Goal: Information Seeking & Learning: Learn about a topic

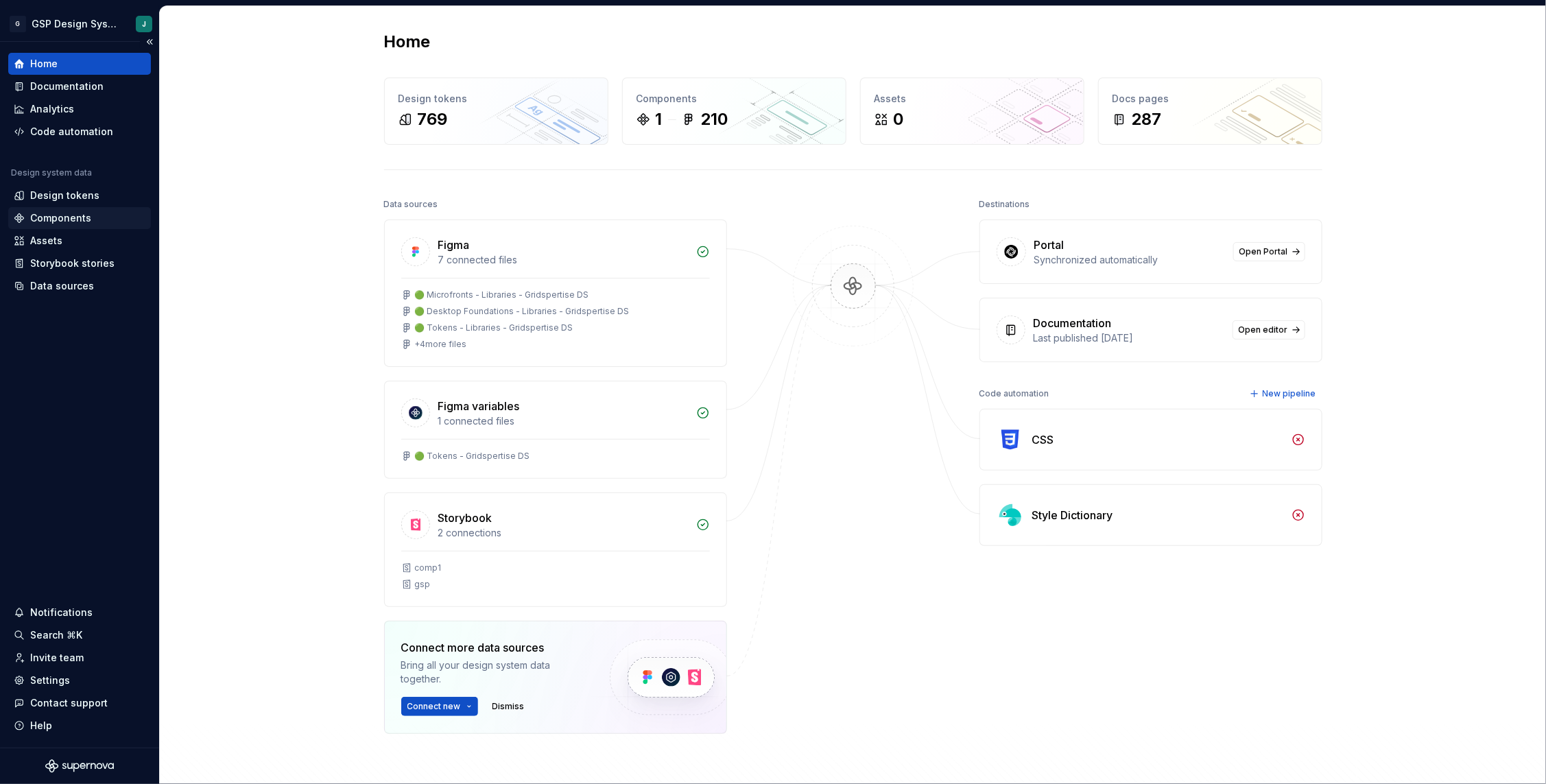
click at [74, 218] on div "Components" at bounding box center [61, 218] width 61 height 14
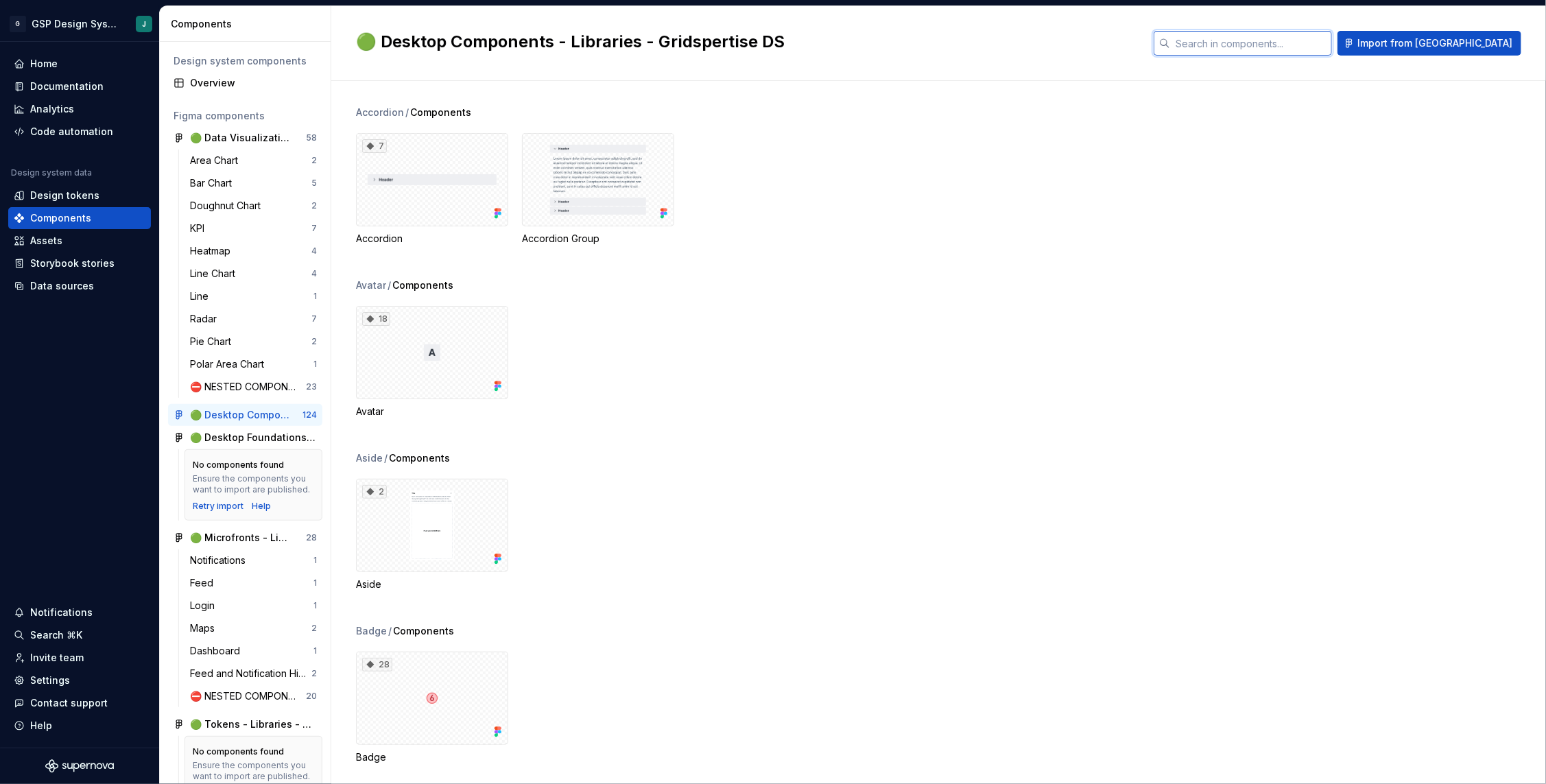
click at [1276, 36] on input "text" at bounding box center [1250, 43] width 162 height 25
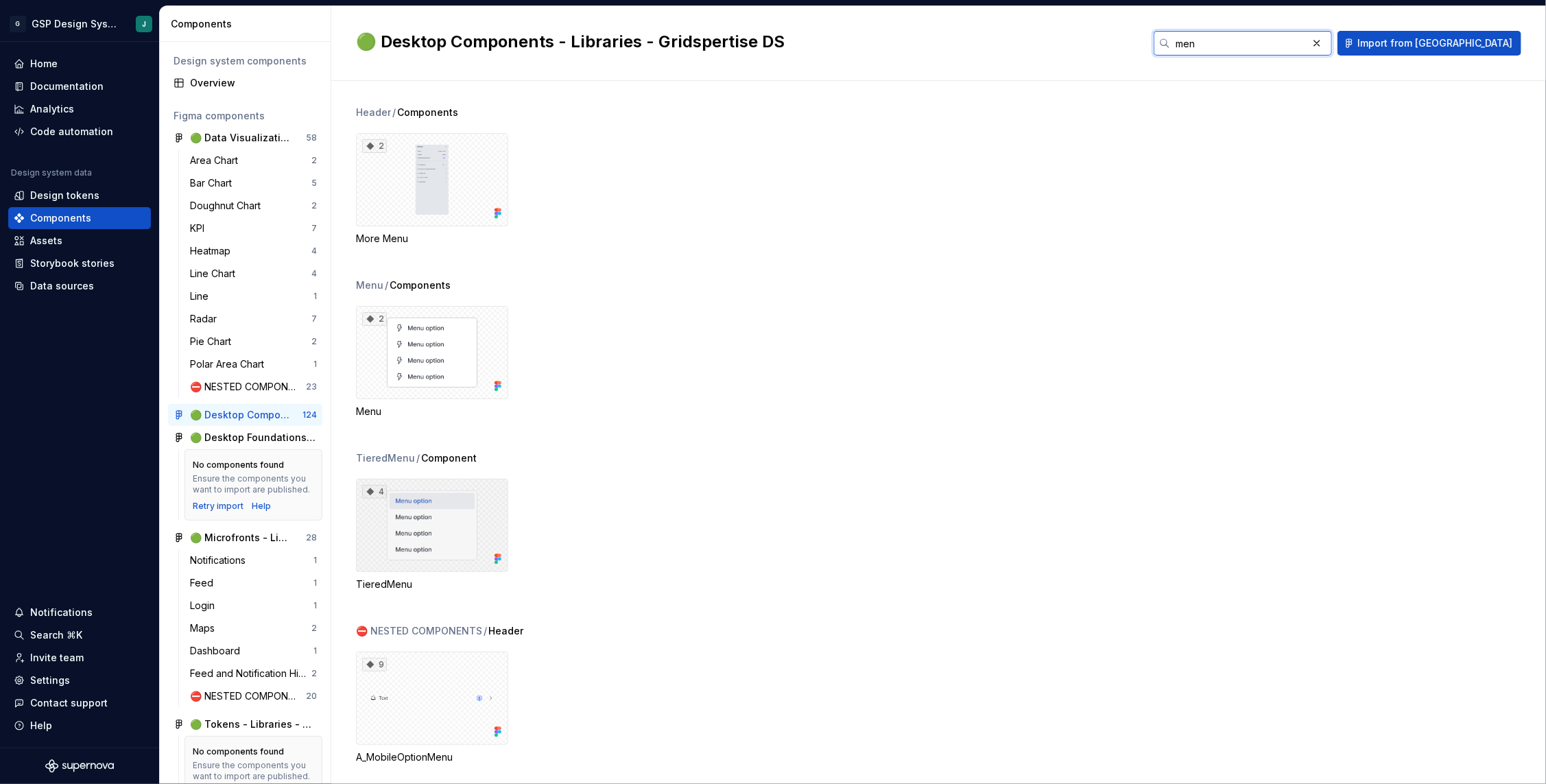
type input "men"
click at [448, 520] on div "4" at bounding box center [432, 525] width 153 height 93
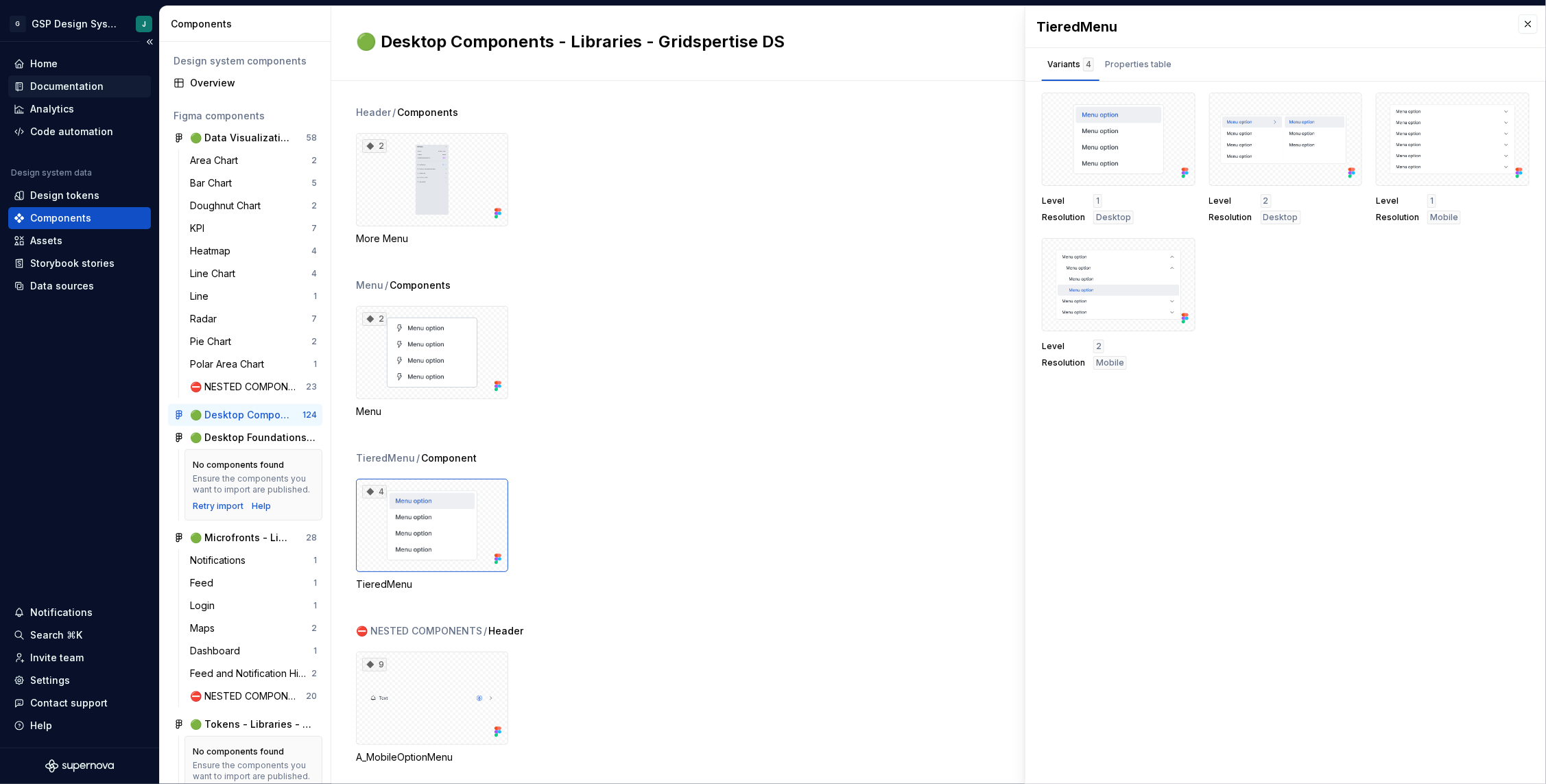
click at [67, 87] on div "Documentation" at bounding box center [67, 87] width 74 height 14
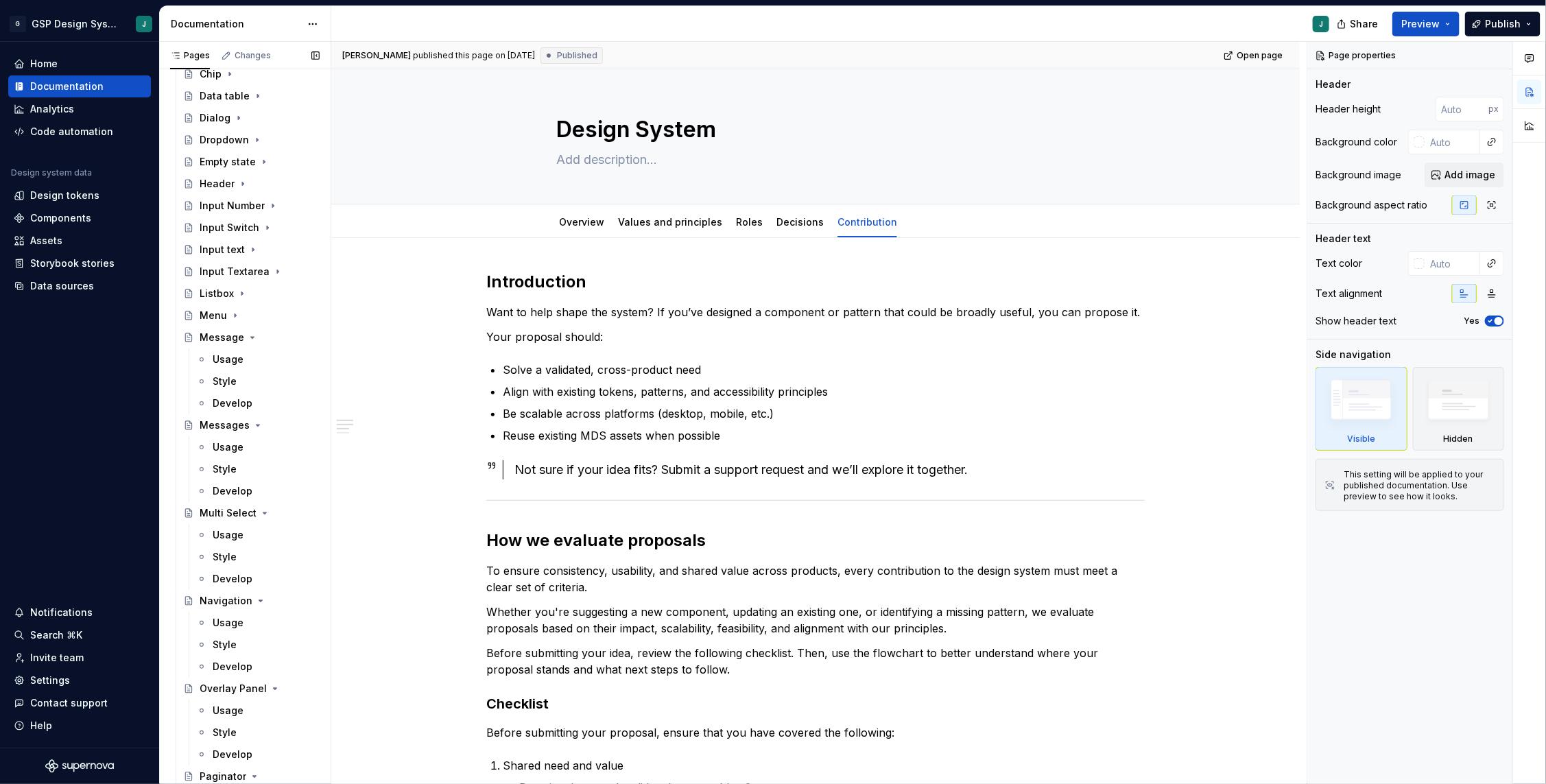
scroll to position [1064, 0]
click at [218, 313] on div "Menu" at bounding box center [213, 319] width 28 height 14
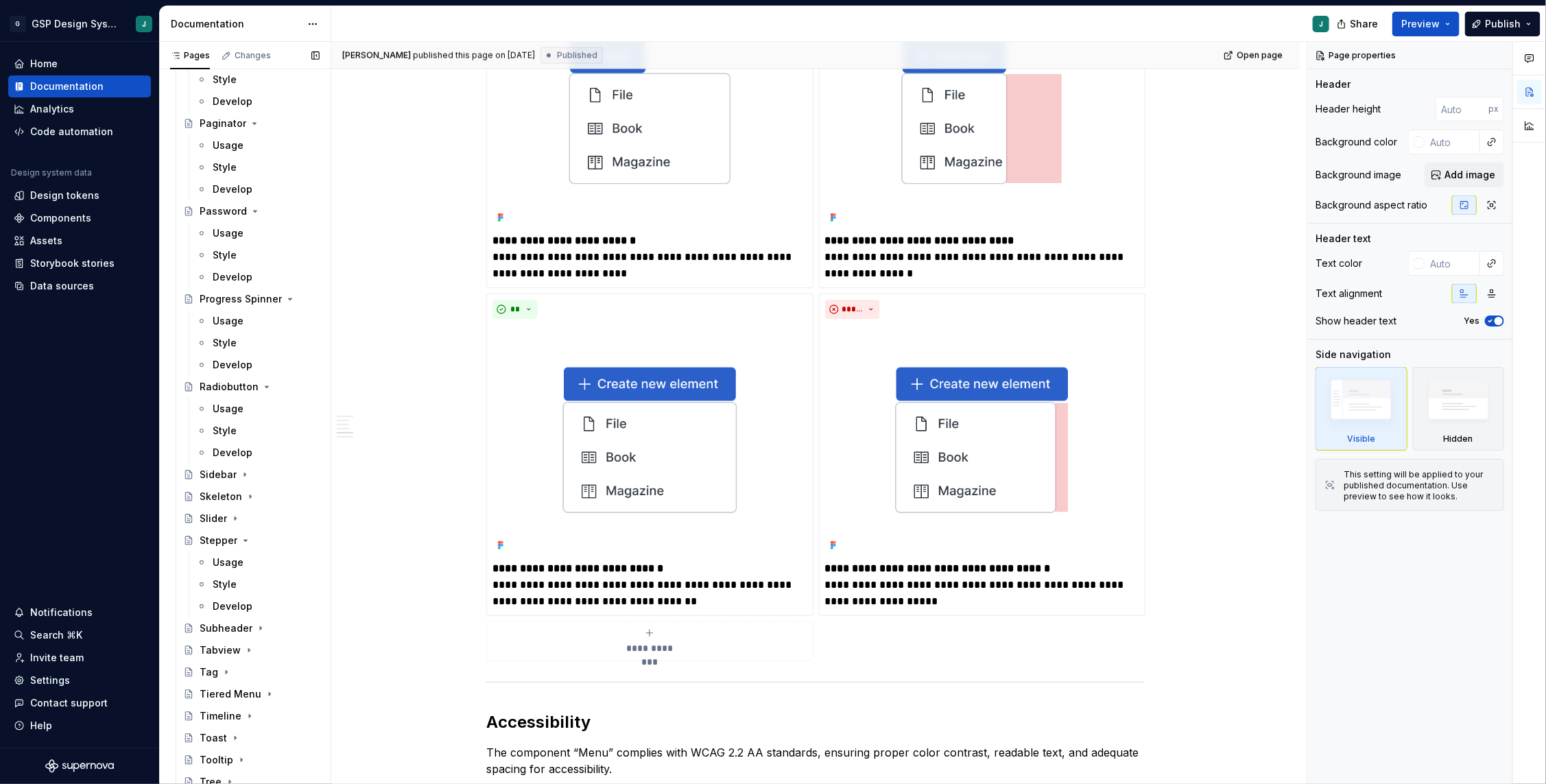
scroll to position [1982, 0]
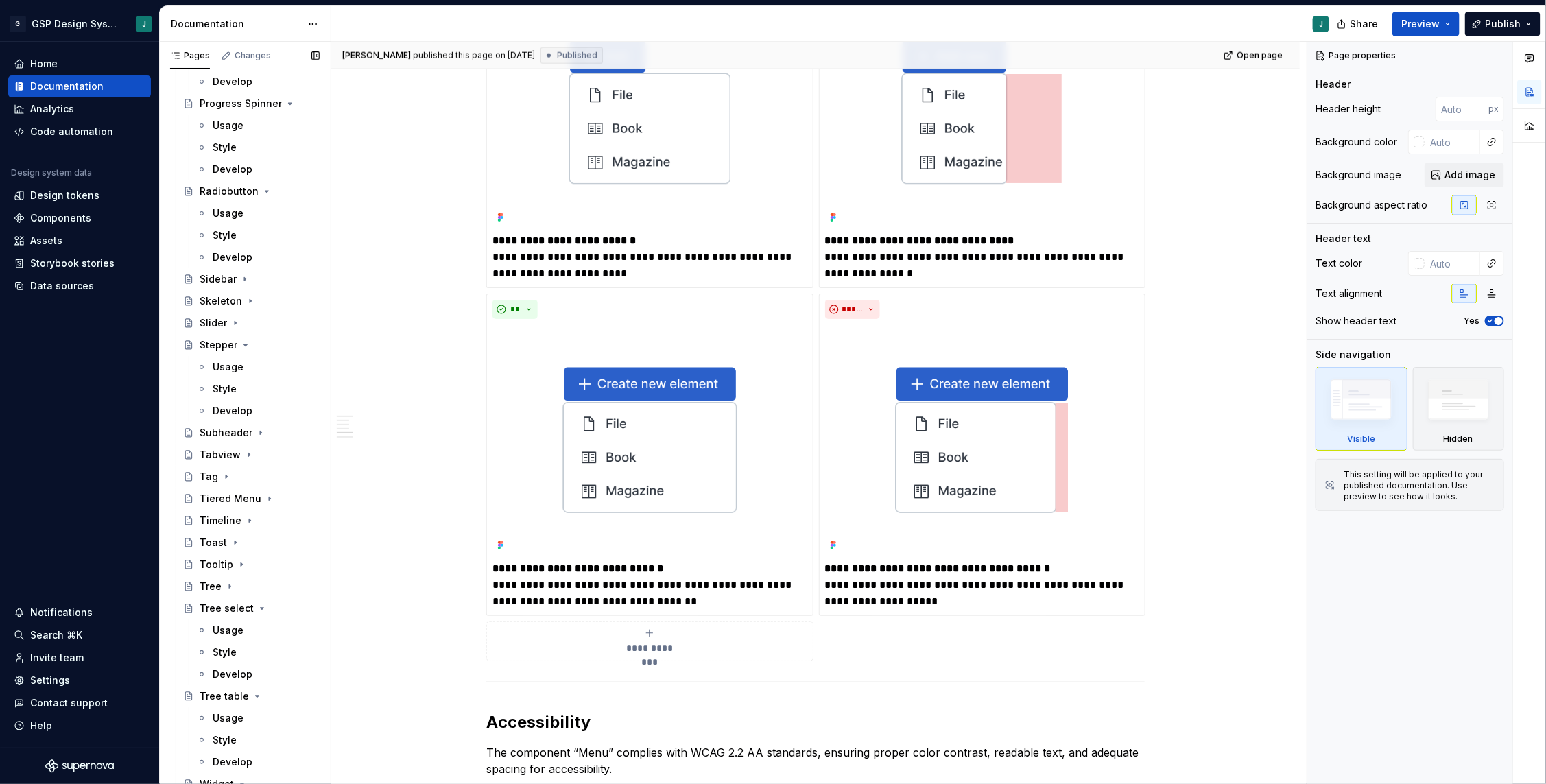
click at [252, 500] on div "Tiered Menu" at bounding box center [230, 498] width 62 height 14
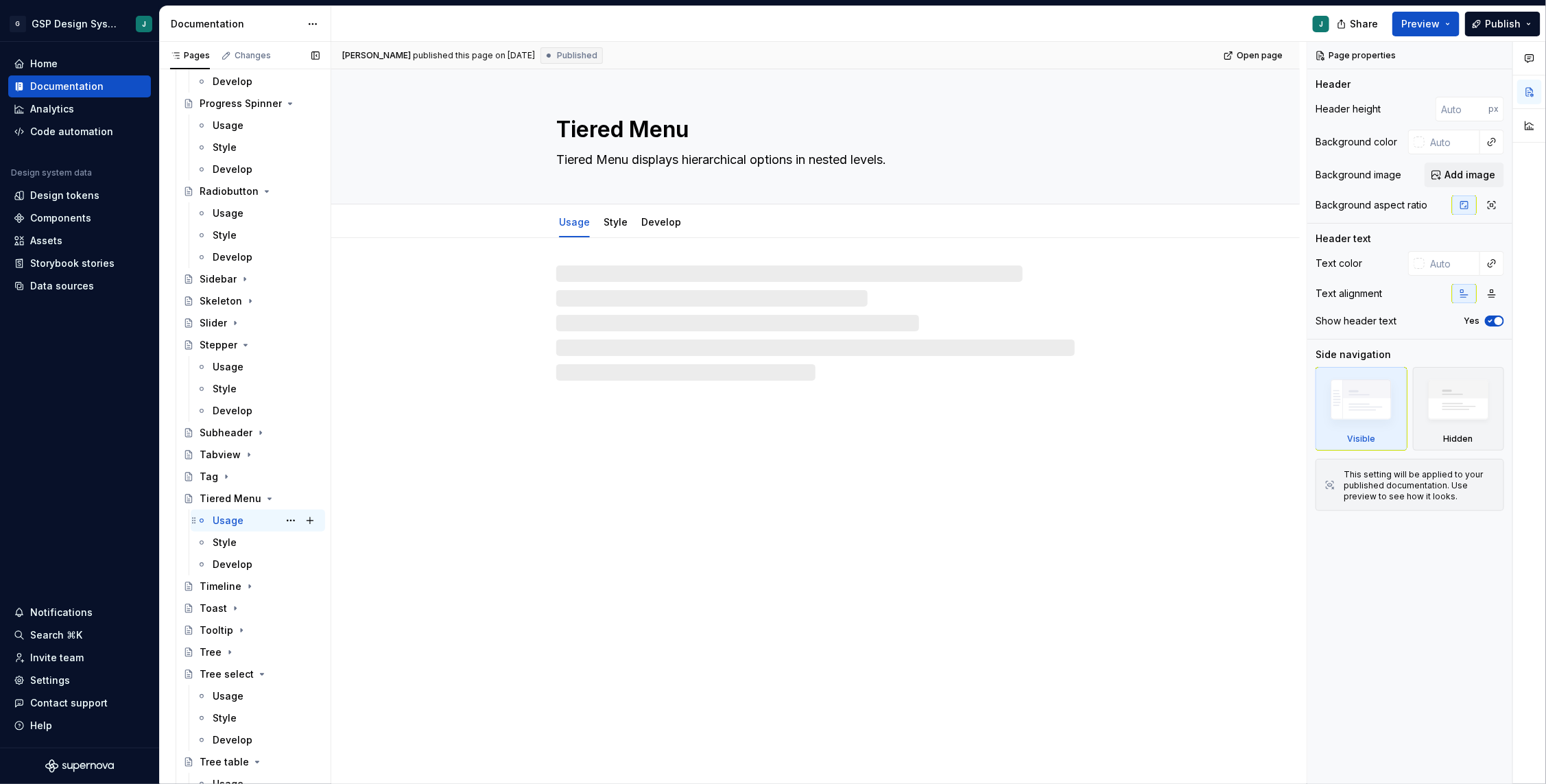
click at [245, 518] on div "Usage J" at bounding box center [266, 520] width 107 height 19
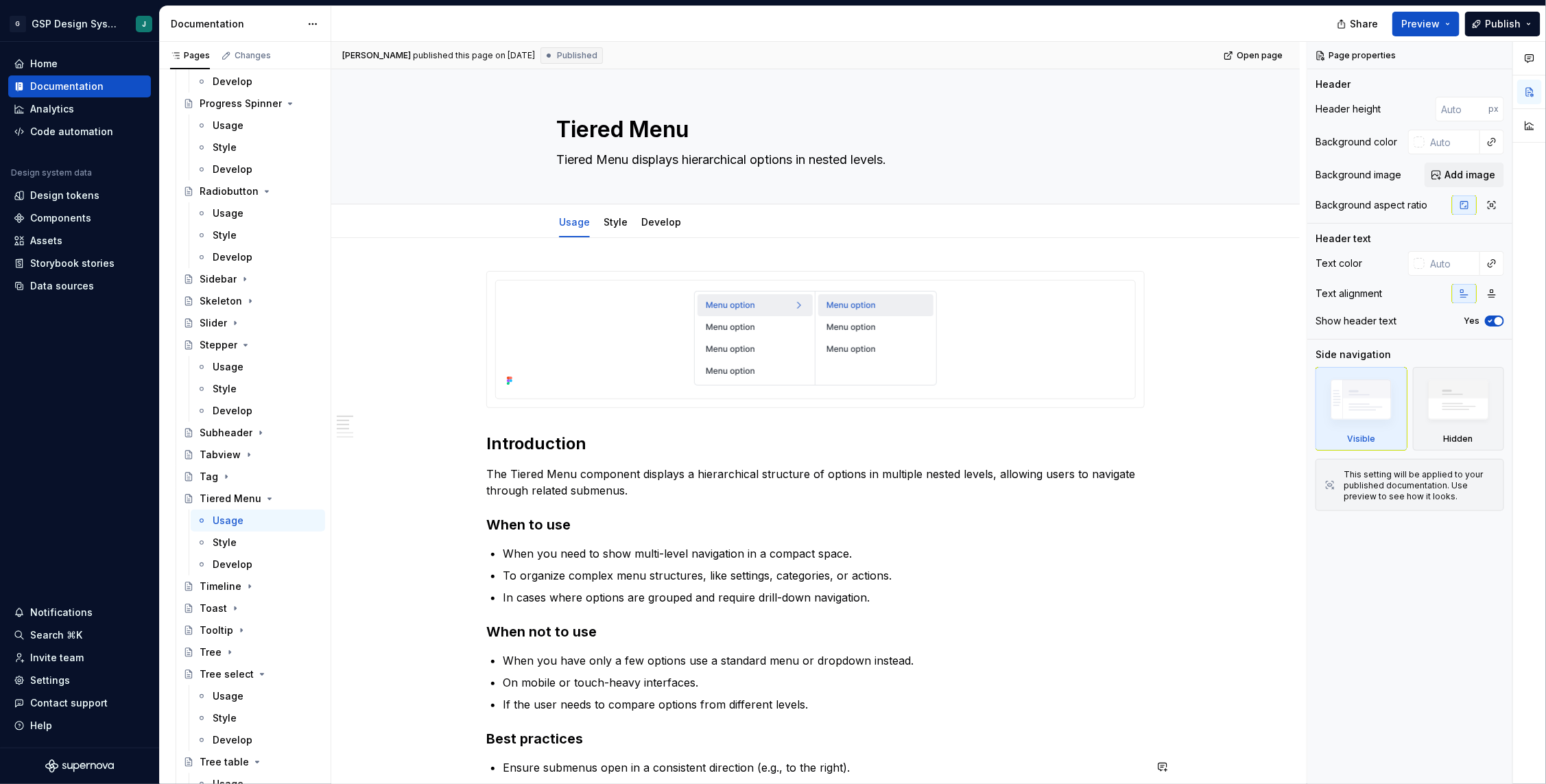
type textarea "*"
